Goal: Information Seeking & Learning: Find specific fact

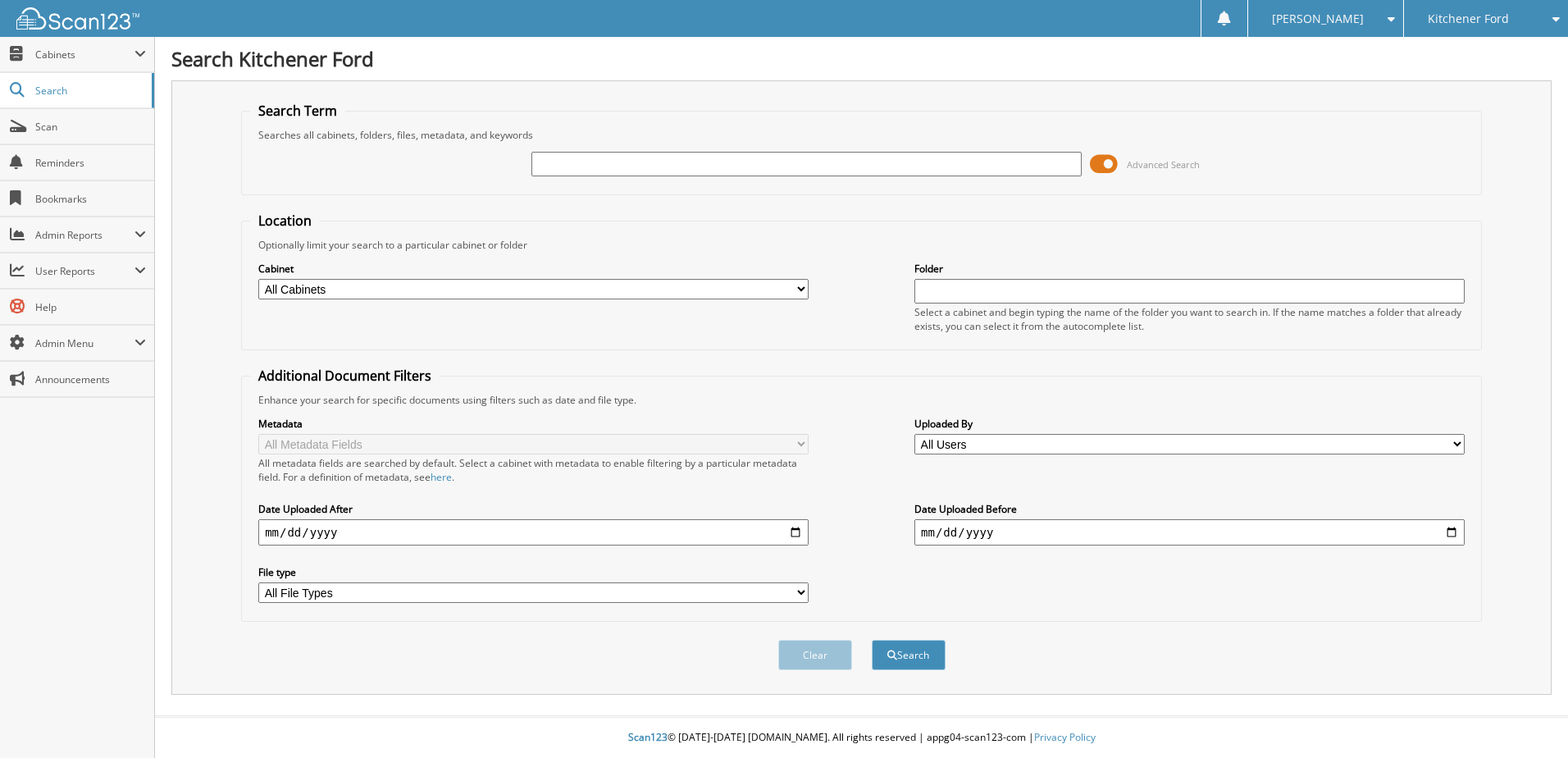
click at [606, 170] on input "text" at bounding box center [805, 164] width 550 height 25
type input "KE10146"
click at [872, 640] on button "Search" at bounding box center [908, 655] width 73 height 31
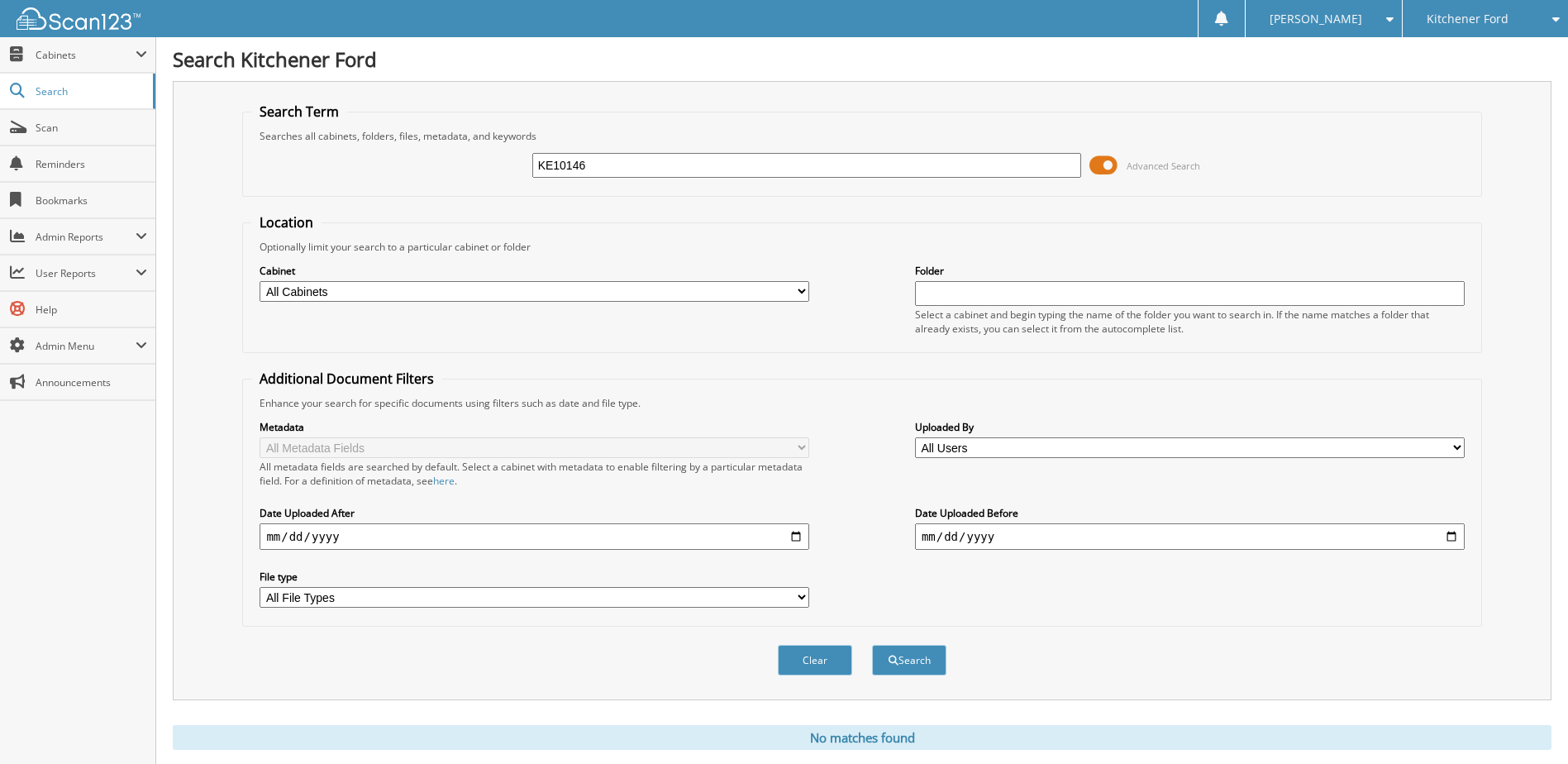
drag, startPoint x: 598, startPoint y: 169, endPoint x: 314, endPoint y: 153, distance: 284.5
click at [314, 153] on div "KE10146 Advanced Search" at bounding box center [862, 165] width 1221 height 44
type input "[PERSON_NAME]"
click at [872, 645] on button "Search" at bounding box center [909, 660] width 74 height 31
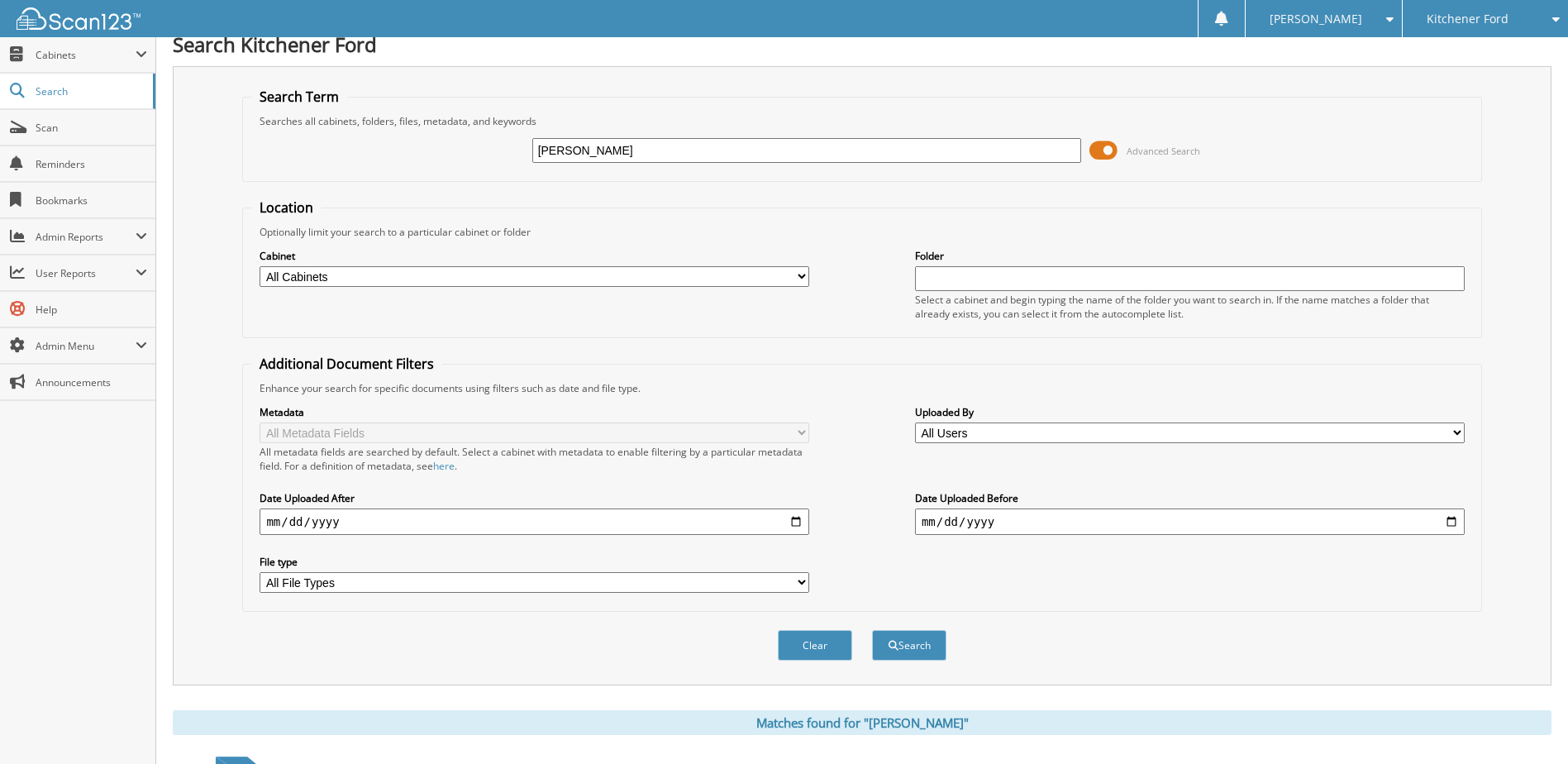
scroll to position [261, 0]
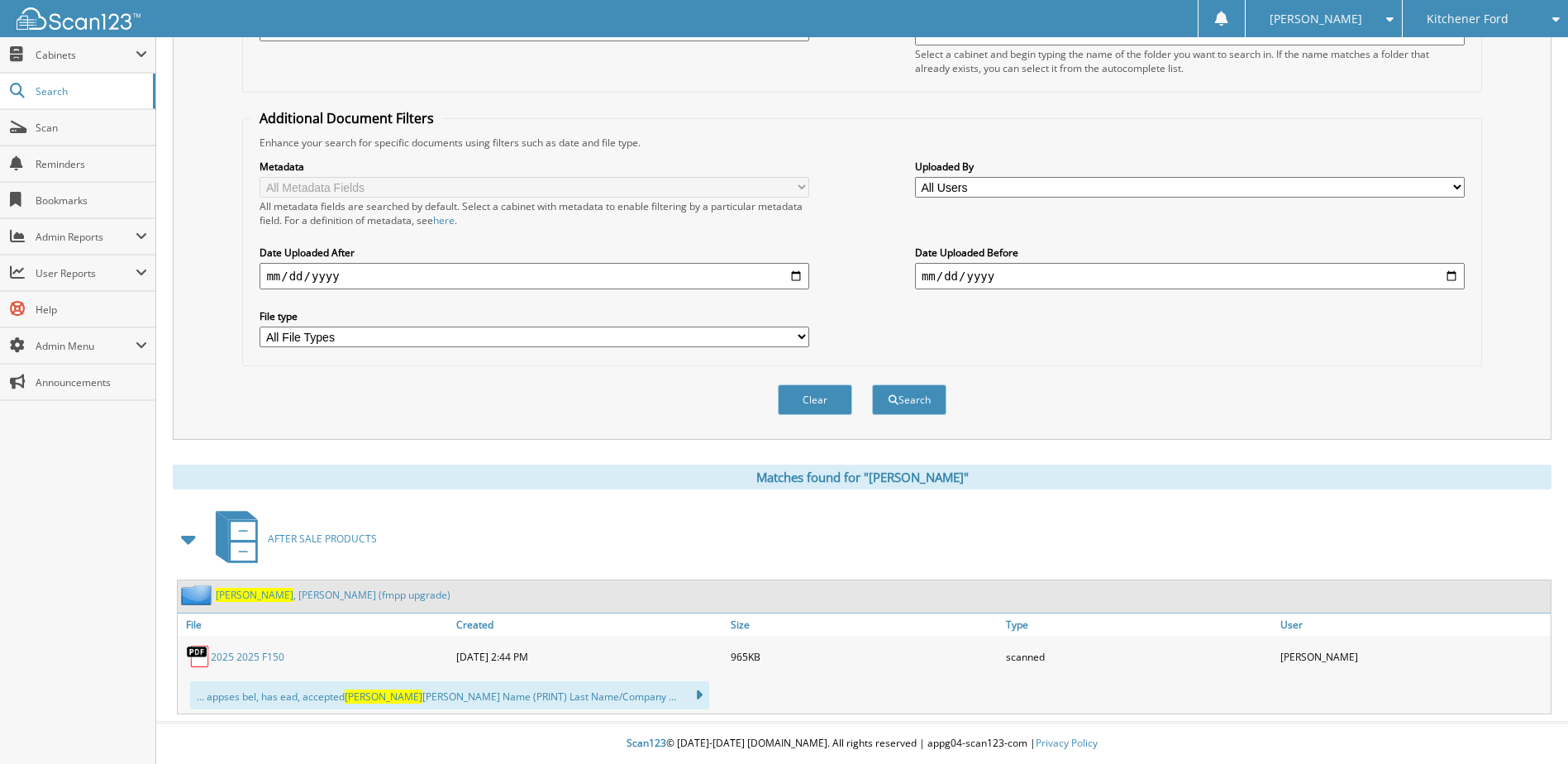
click at [246, 656] on link "2025 2025 F150" at bounding box center [247, 656] width 74 height 14
